Goal: Task Accomplishment & Management: Manage account settings

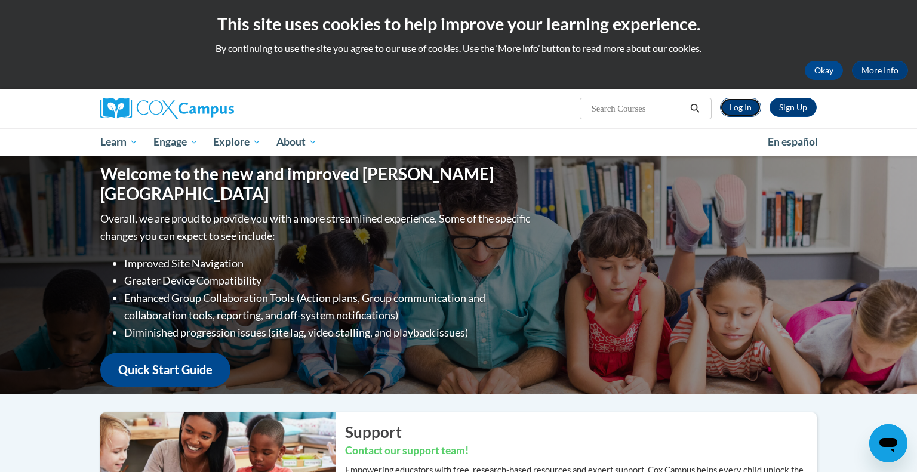
click at [748, 109] on link "Log In" at bounding box center [740, 107] width 41 height 19
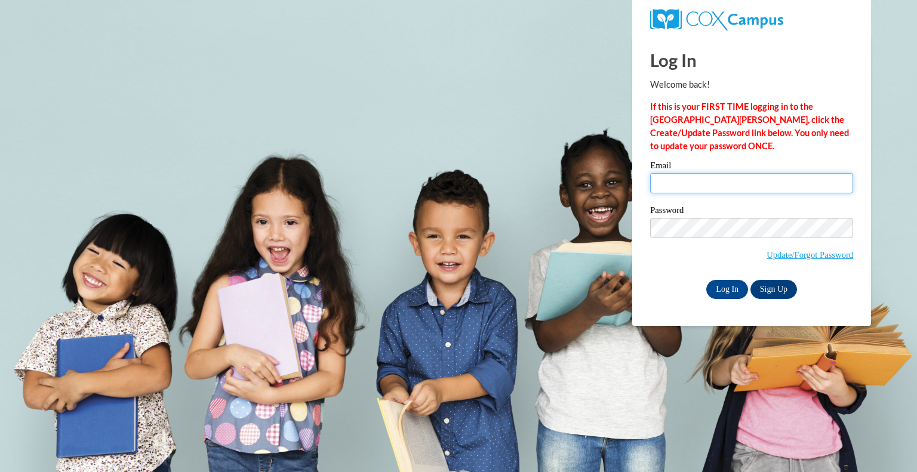
click at [689, 179] on input "Email" at bounding box center [751, 183] width 203 height 20
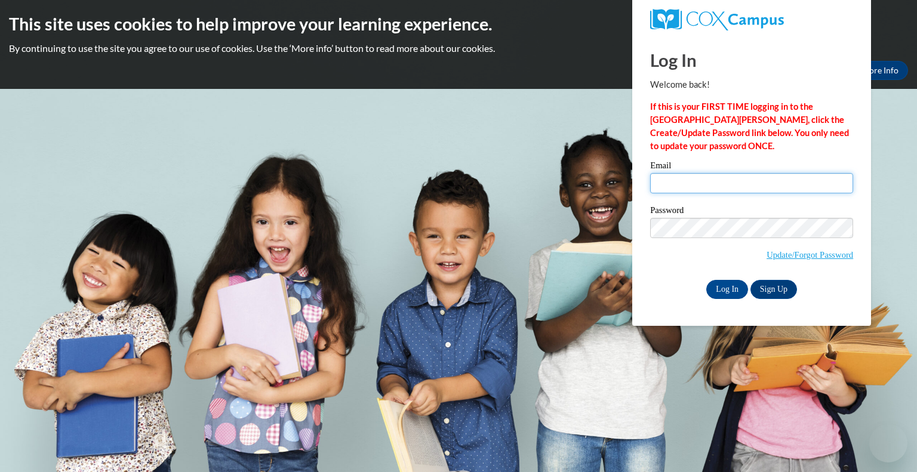
type input "dshriver@kewaskumschools.org"
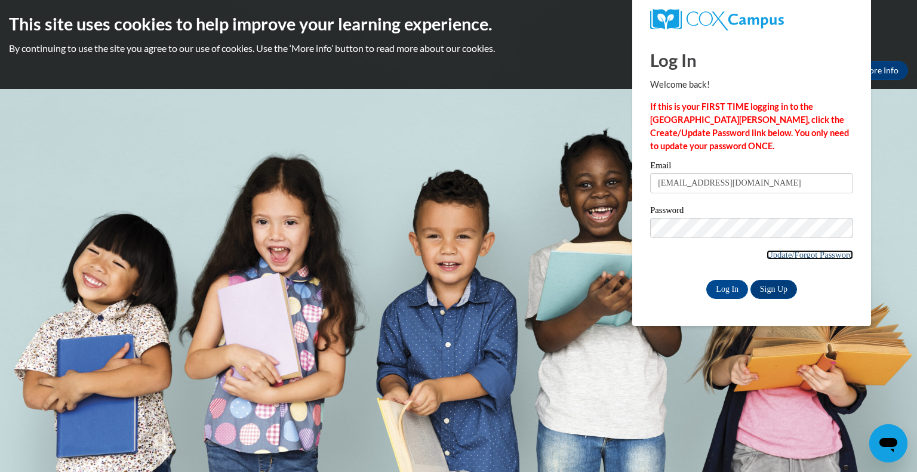
click at [801, 256] on link "Update/Forgot Password" at bounding box center [810, 255] width 87 height 10
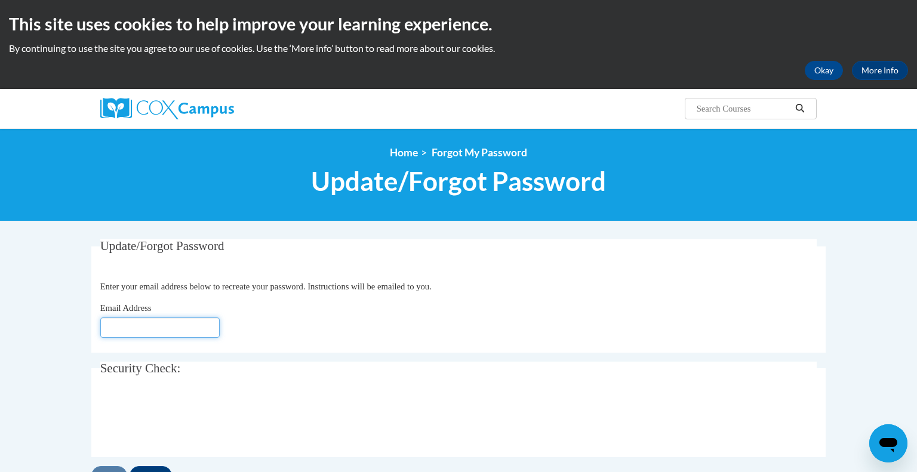
click at [197, 329] on input "Email Address" at bounding box center [159, 328] width 119 height 20
type input "dshriver@kewaskumschools.org"
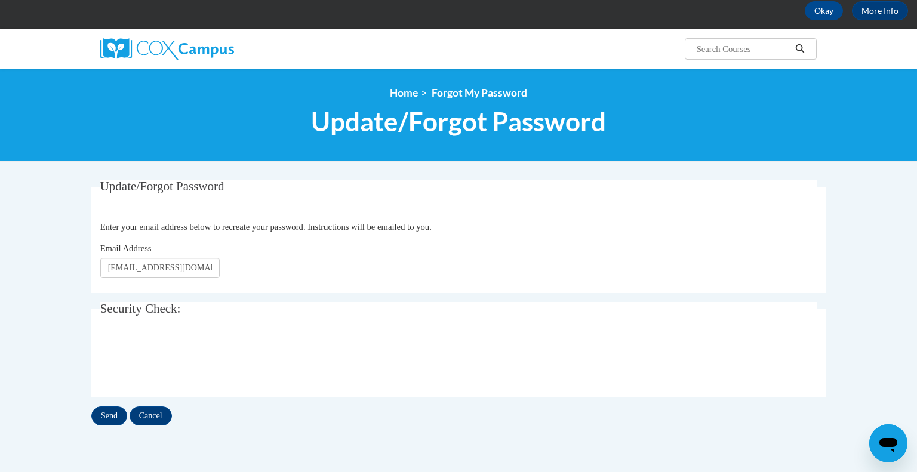
scroll to position [60, 0]
click at [98, 418] on input "Send" at bounding box center [109, 416] width 36 height 19
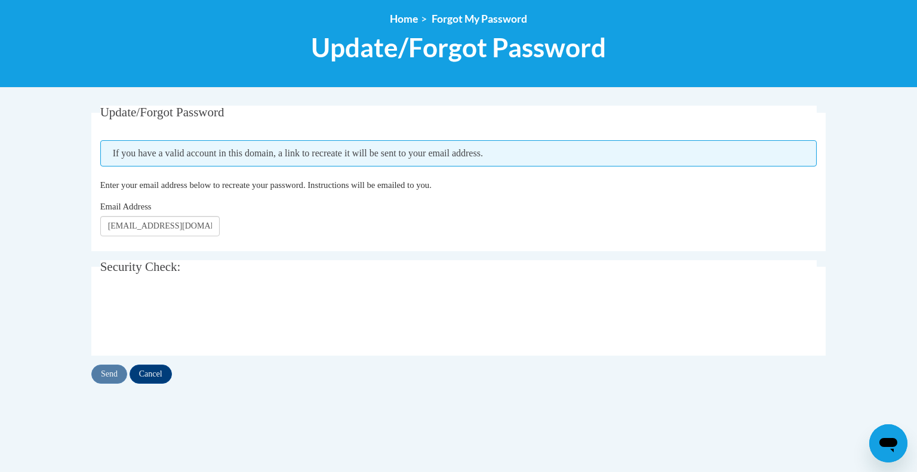
scroll to position [132, 0]
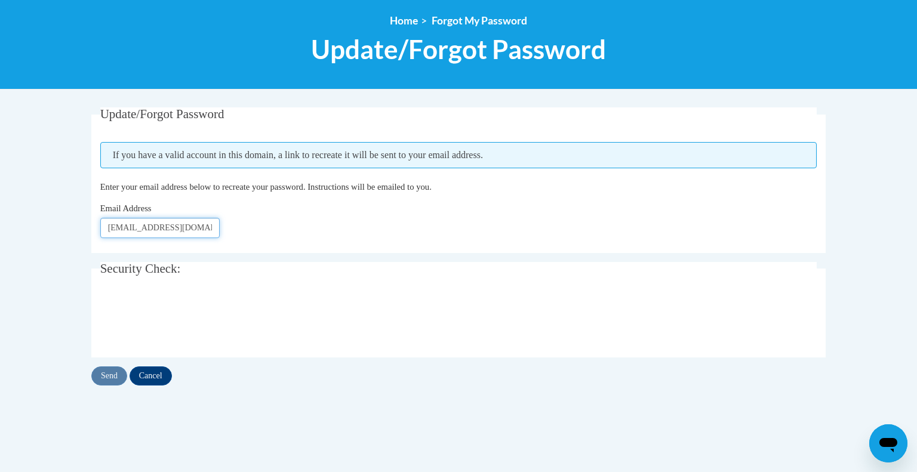
click at [208, 232] on input "dshriver@kewaskumschools.org" at bounding box center [159, 228] width 119 height 20
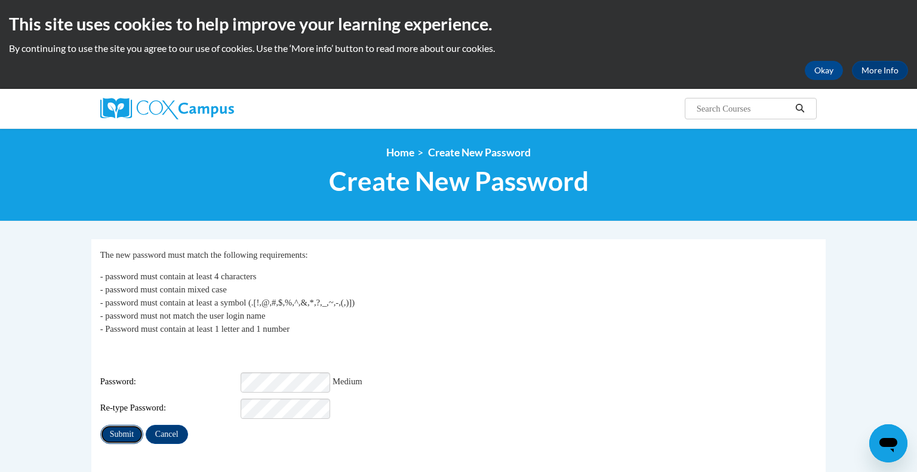
click at [123, 435] on input "Submit" at bounding box center [121, 434] width 43 height 19
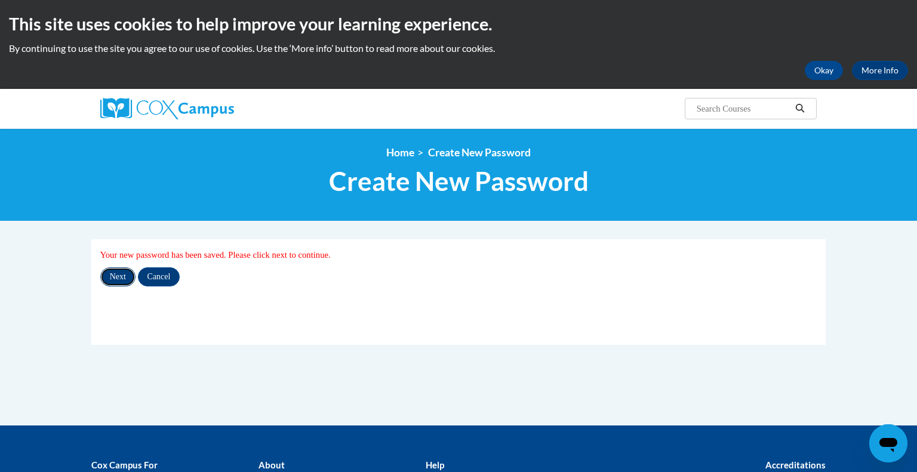
click at [116, 275] on input "Next" at bounding box center [117, 277] width 35 height 19
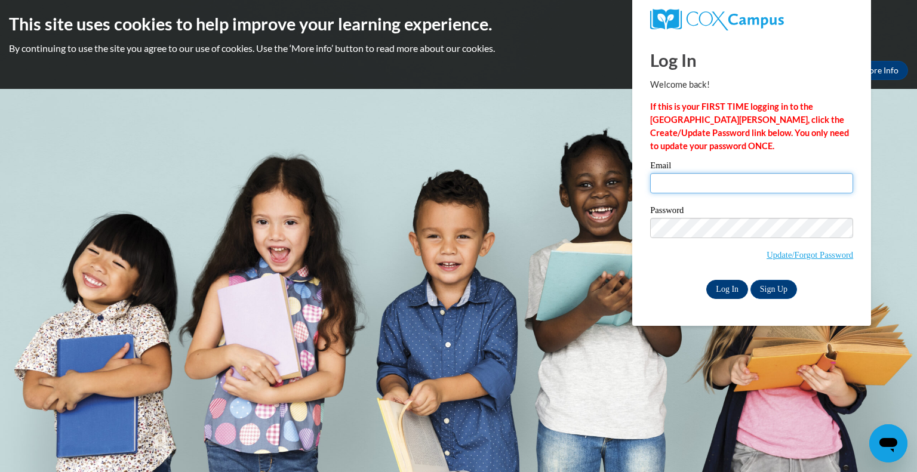
type input "dshriver@kewaskumschools.org"
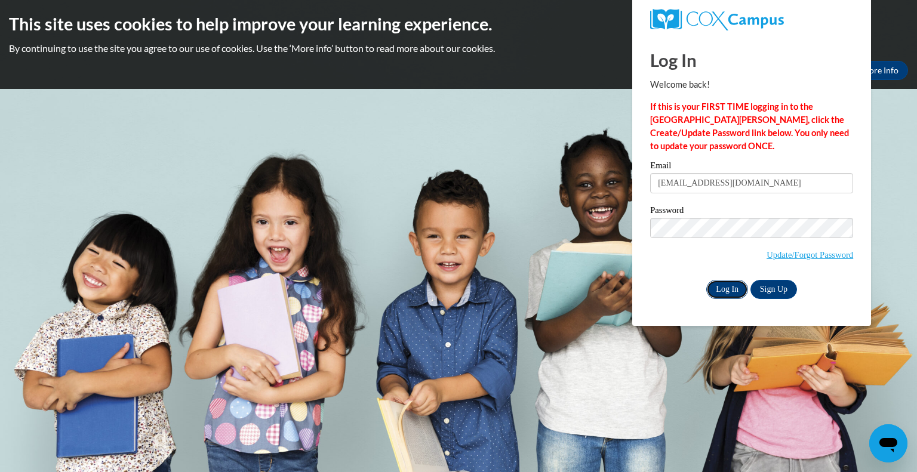
click at [718, 292] on input "Log In" at bounding box center [728, 289] width 42 height 19
